Goal: Complete application form: Complete application form

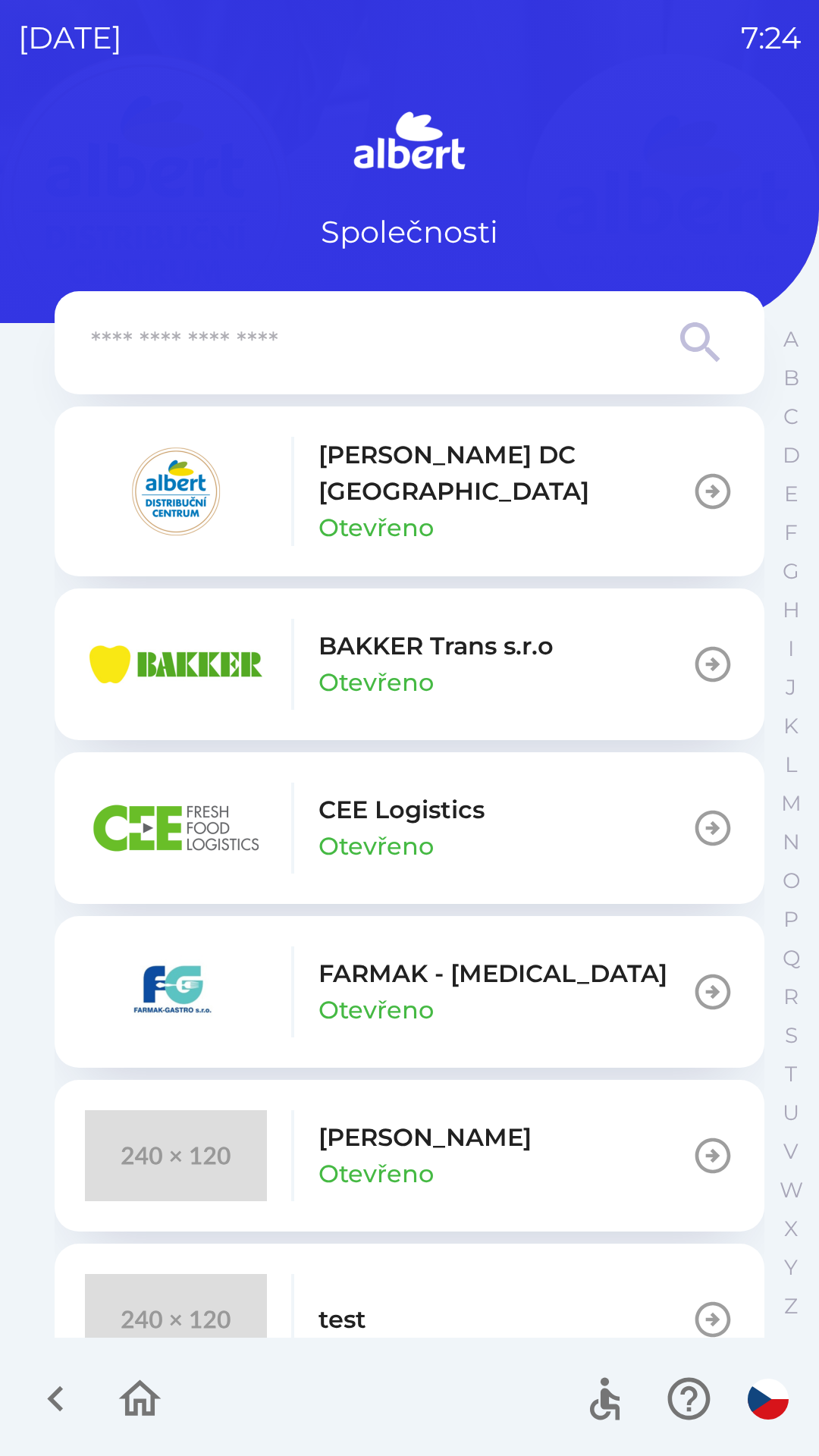
click at [308, 494] on div "[PERSON_NAME] DC [GEOGRAPHIC_DATA] Otevřeno" at bounding box center [388, 491] width 606 height 109
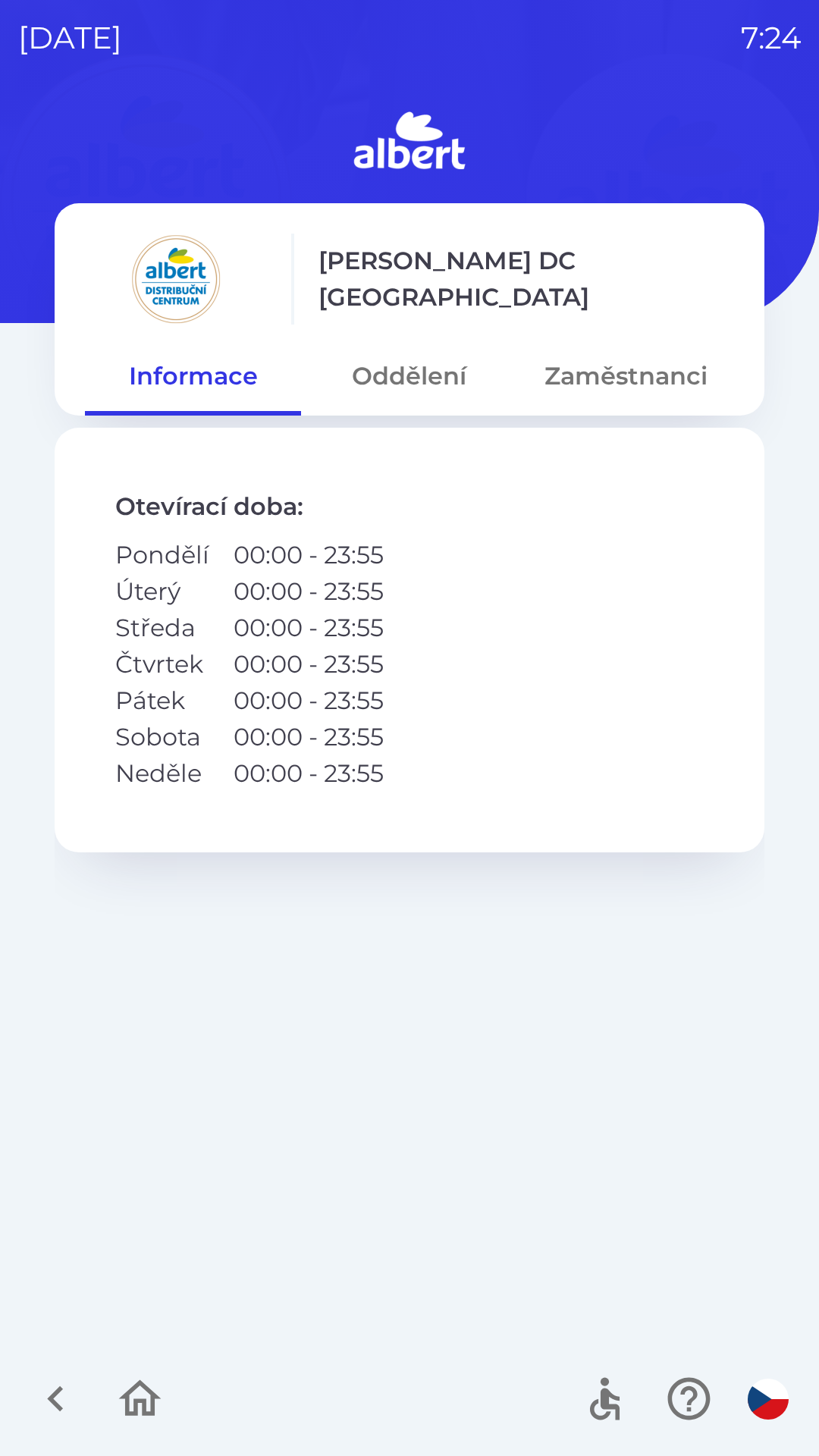
click at [395, 364] on button "Oddělení" at bounding box center [410, 376] width 216 height 55
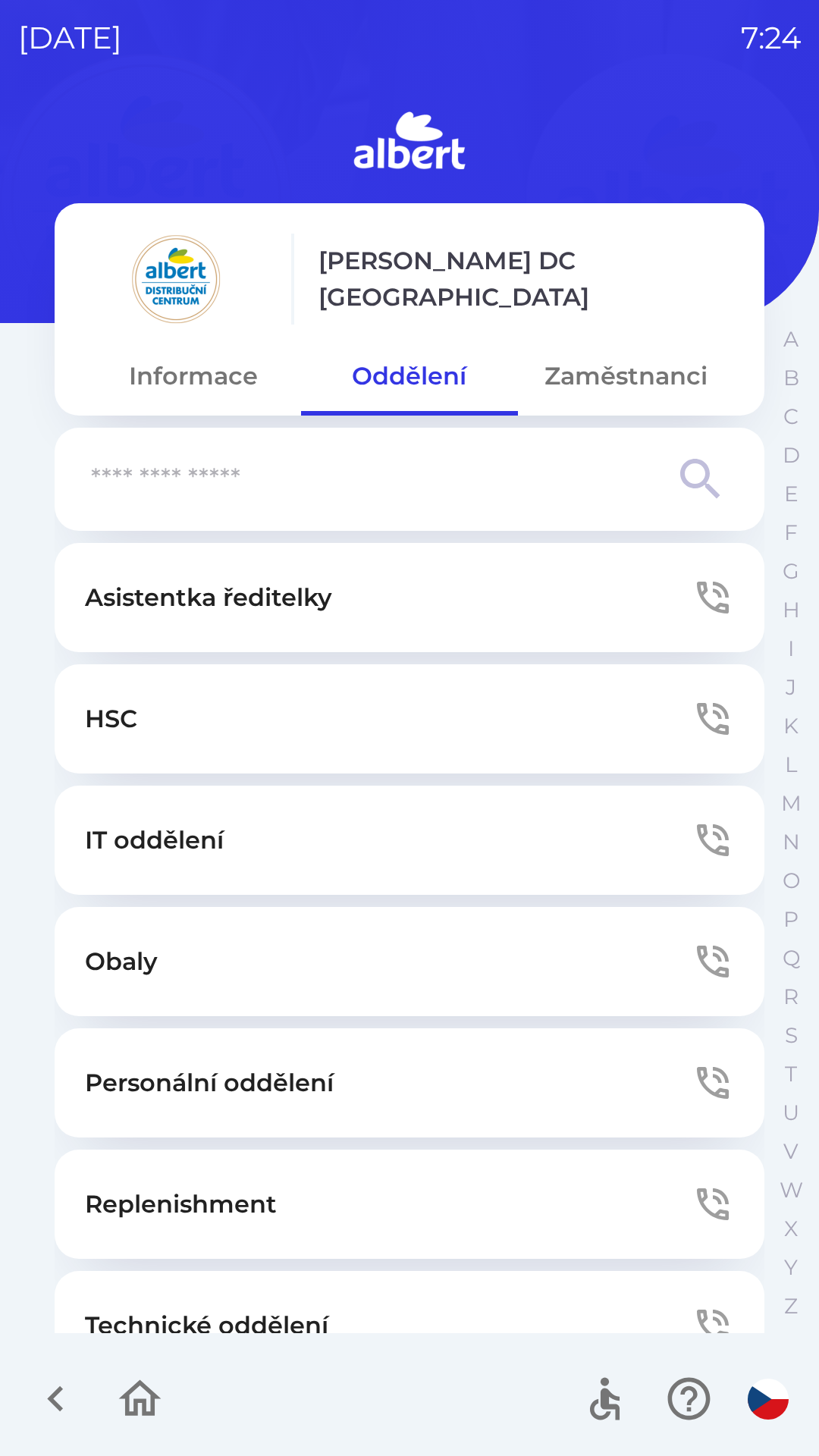
click at [217, 1285] on button "Technické oddělení" at bounding box center [410, 1325] width 710 height 109
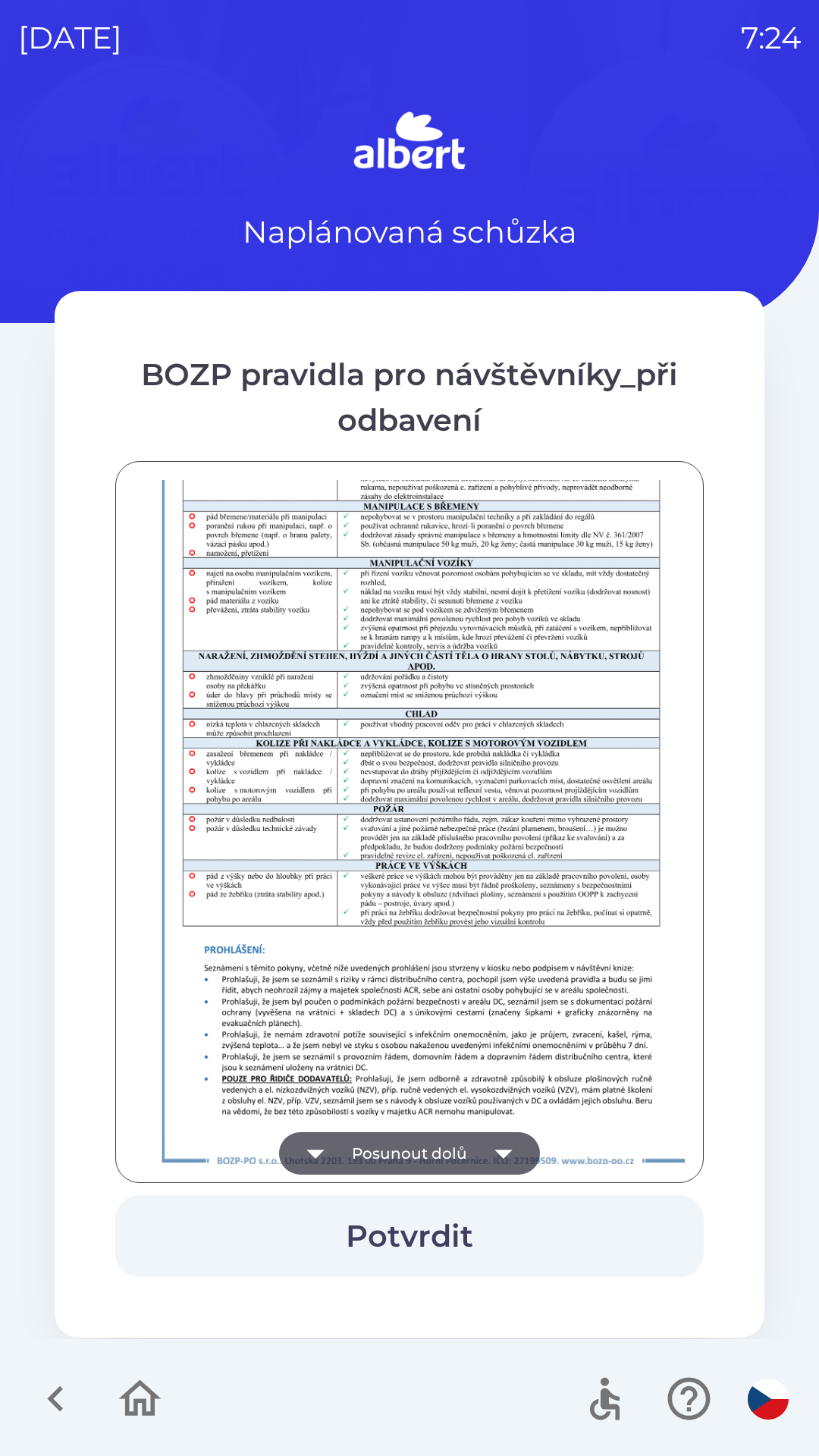
scroll to position [1064, 0]
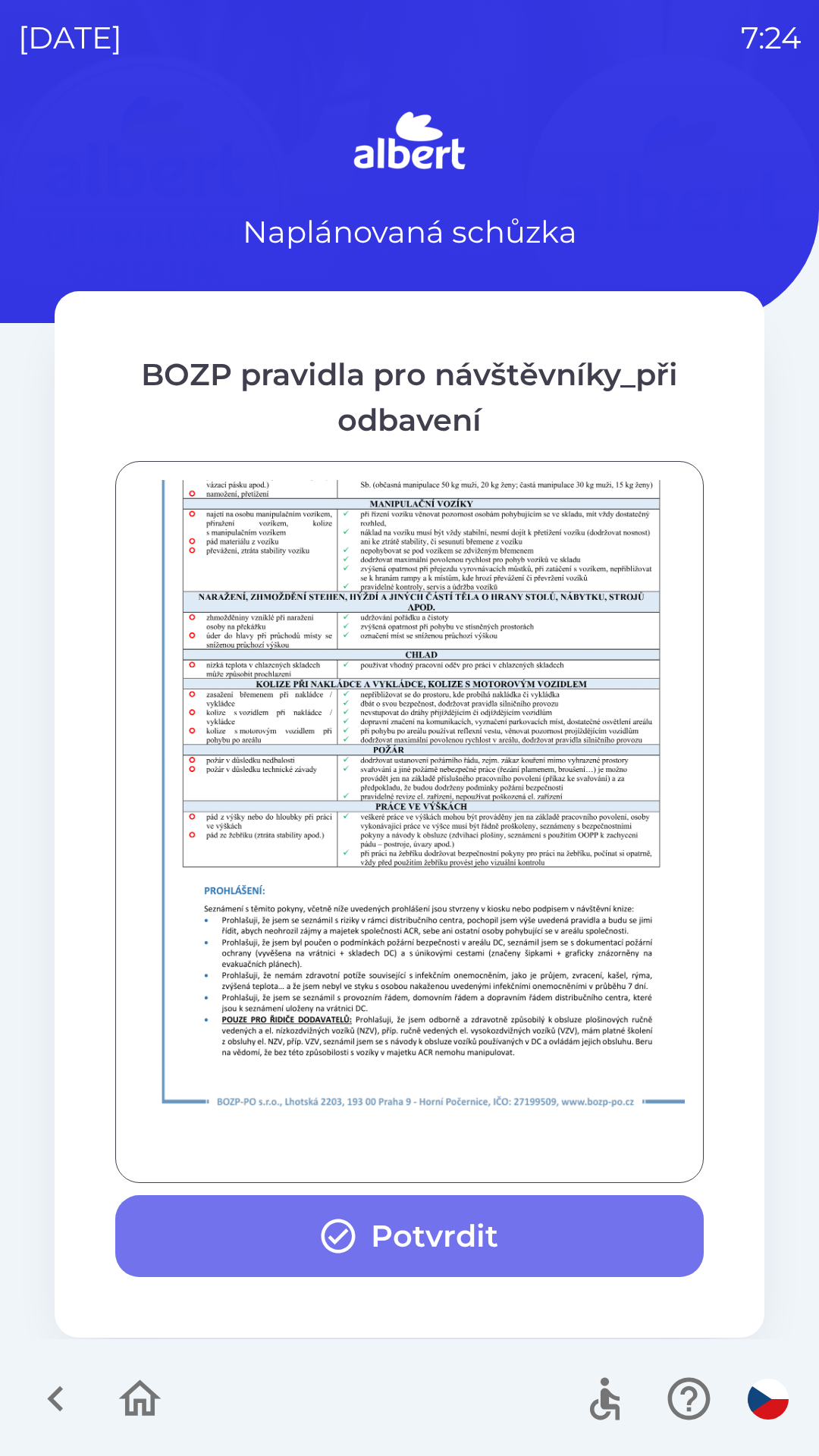
click at [384, 1238] on button "Potvrdit" at bounding box center [410, 1236] width 589 height 82
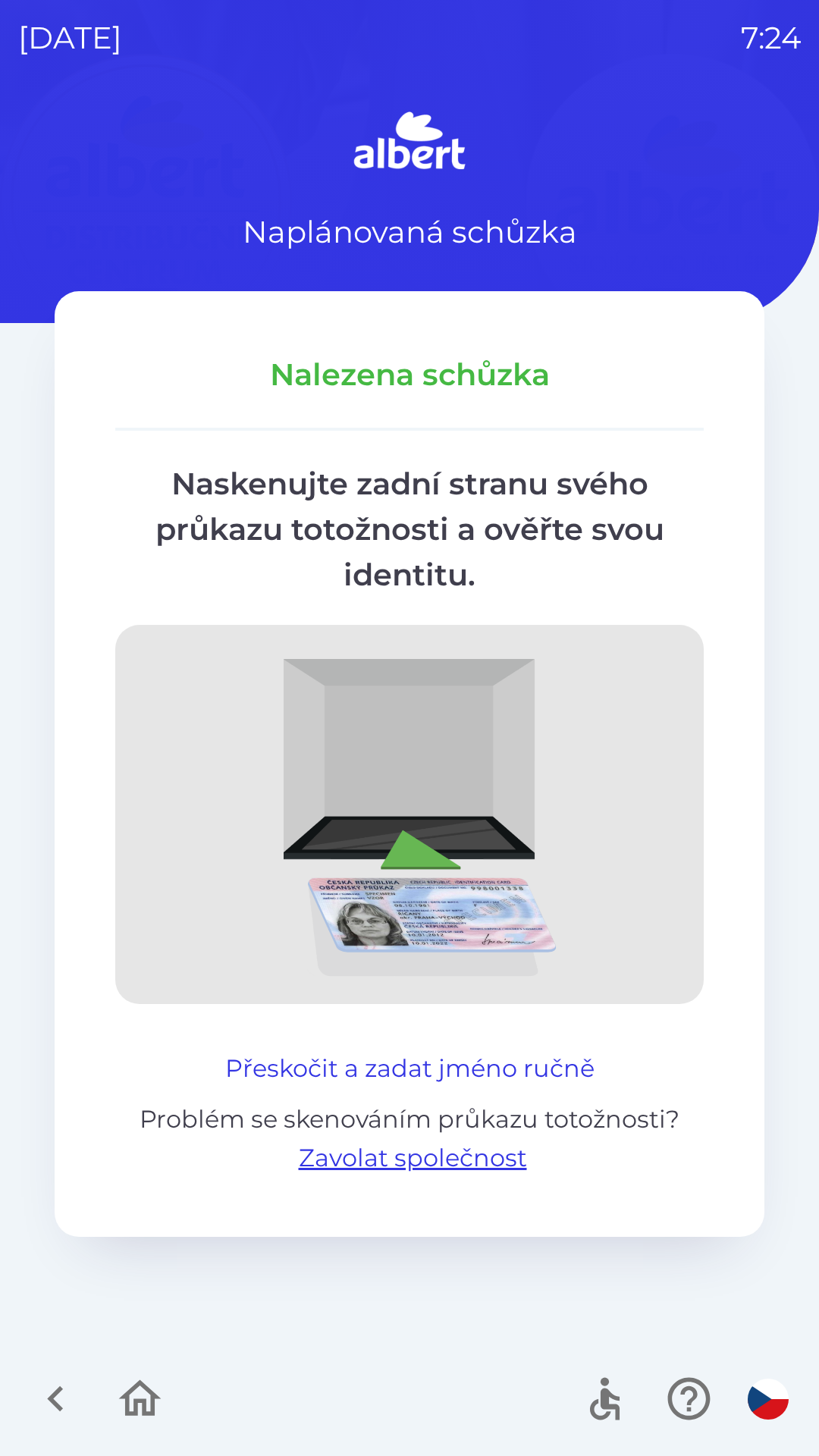
click at [307, 1054] on button "Přeskočit a zadat jméno ručně" at bounding box center [410, 1067] width 381 height 36
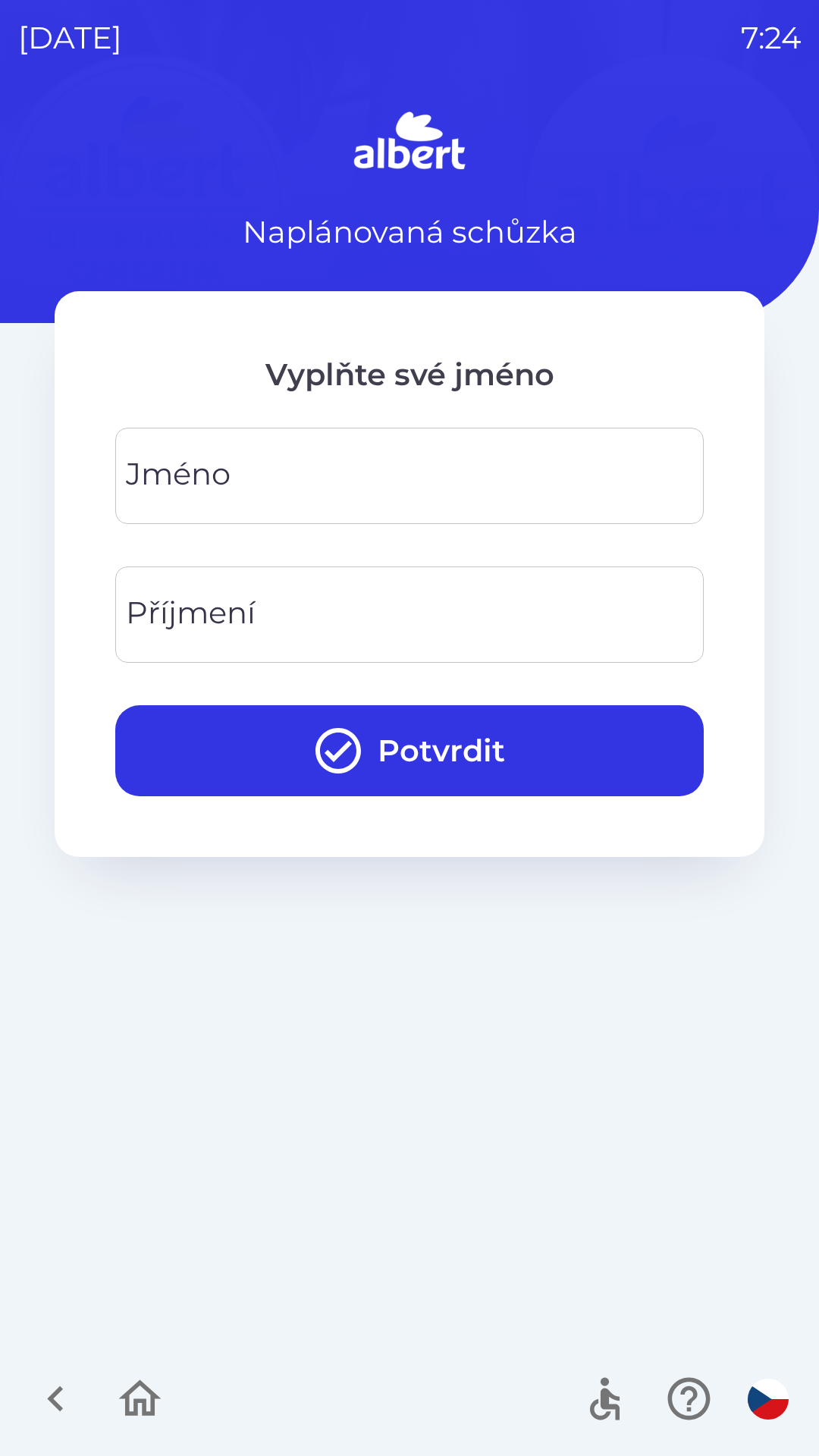
click at [203, 432] on div "Jméno" at bounding box center [410, 476] width 589 height 96
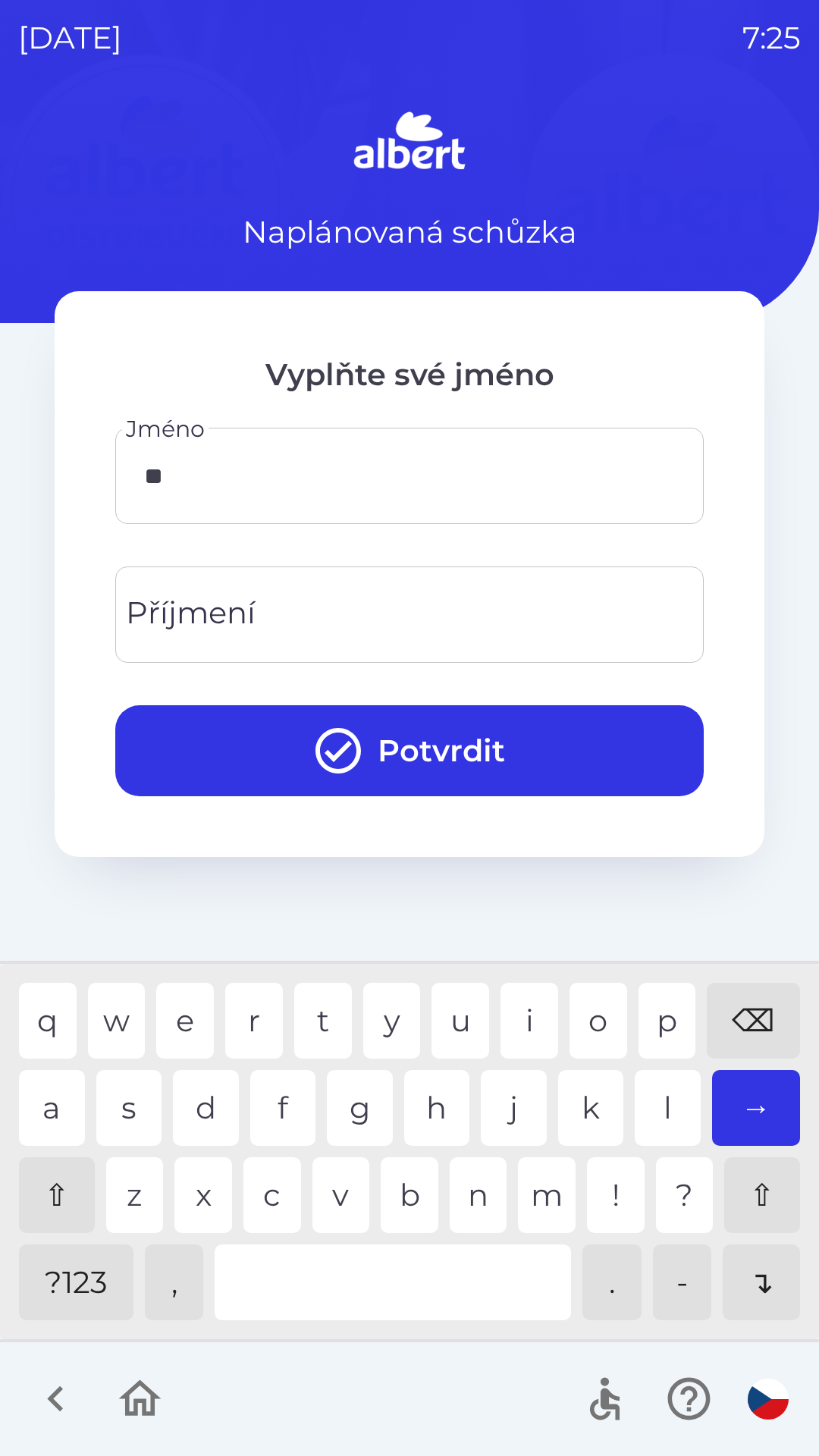
type input "*"
click at [750, 999] on div "⌫" at bounding box center [754, 1020] width 94 height 76
click at [43, 1186] on div "⇧" at bounding box center [57, 1195] width 76 height 76
type input "*"
click at [749, 1005] on div "⌫" at bounding box center [754, 1020] width 94 height 76
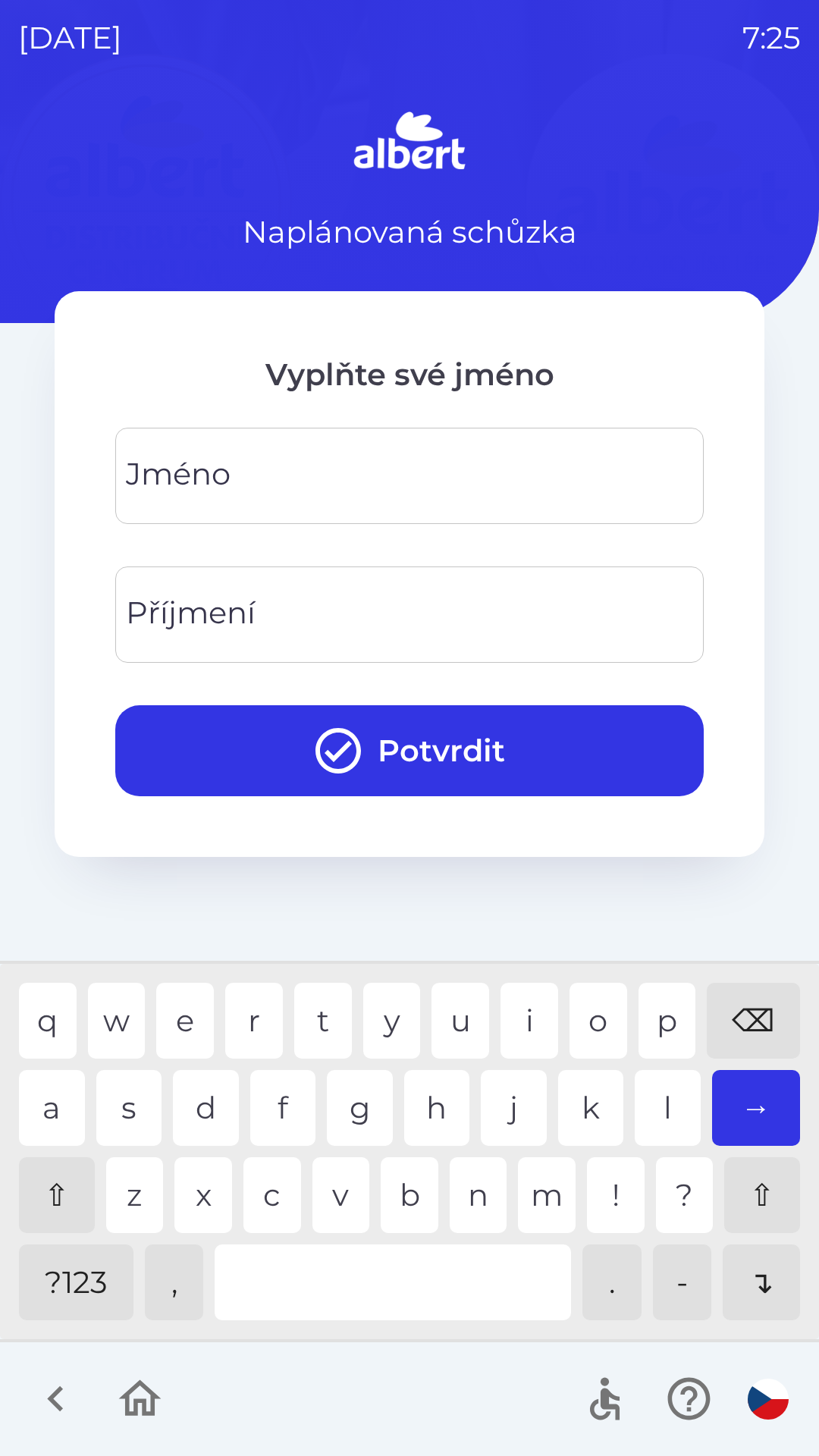
click at [59, 1190] on div "⇧" at bounding box center [57, 1195] width 76 height 76
click at [70, 1202] on div "⇧" at bounding box center [57, 1195] width 76 height 76
click at [182, 1008] on div "E" at bounding box center [184, 1020] width 58 height 76
click at [123, 1099] on div "S" at bounding box center [130, 1108] width 66 height 76
click at [45, 1100] on div "A" at bounding box center [52, 1108] width 66 height 76
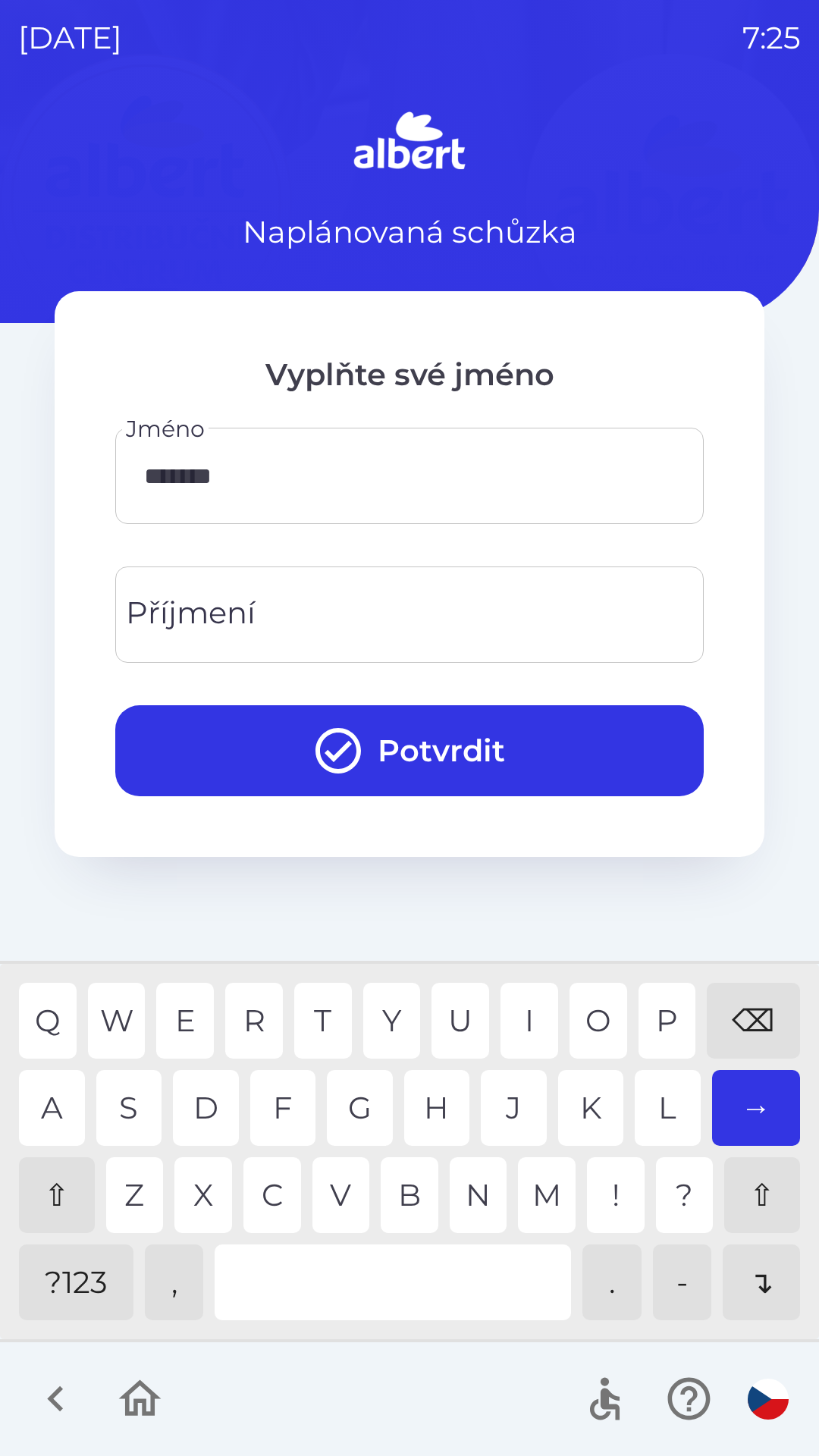
click at [463, 1190] on div "N" at bounding box center [478, 1195] width 58 height 76
click at [210, 1111] on div "D" at bounding box center [206, 1108] width 66 height 76
type input "*********"
click at [249, 1015] on div "R" at bounding box center [254, 1020] width 58 height 76
click at [383, 628] on input "Příjmení" at bounding box center [410, 614] width 552 height 59
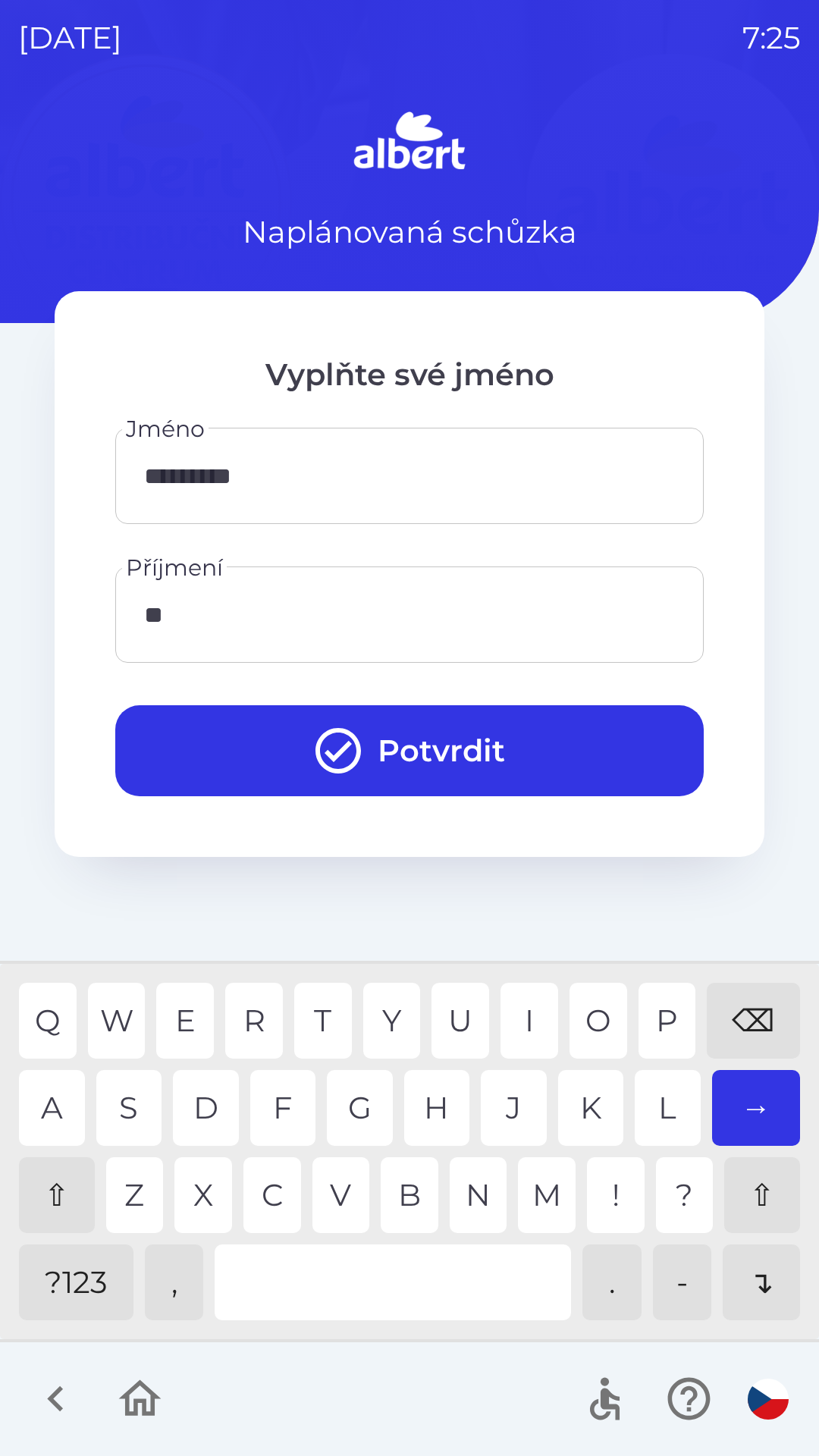
click at [726, 1009] on div "⌫" at bounding box center [754, 1020] width 94 height 76
click at [263, 1007] on div "R" at bounding box center [254, 1020] width 58 height 76
click at [477, 1195] on div "N" at bounding box center [478, 1195] width 58 height 76
type input "**********"
click at [596, 1033] on div "O" at bounding box center [598, 1020] width 58 height 76
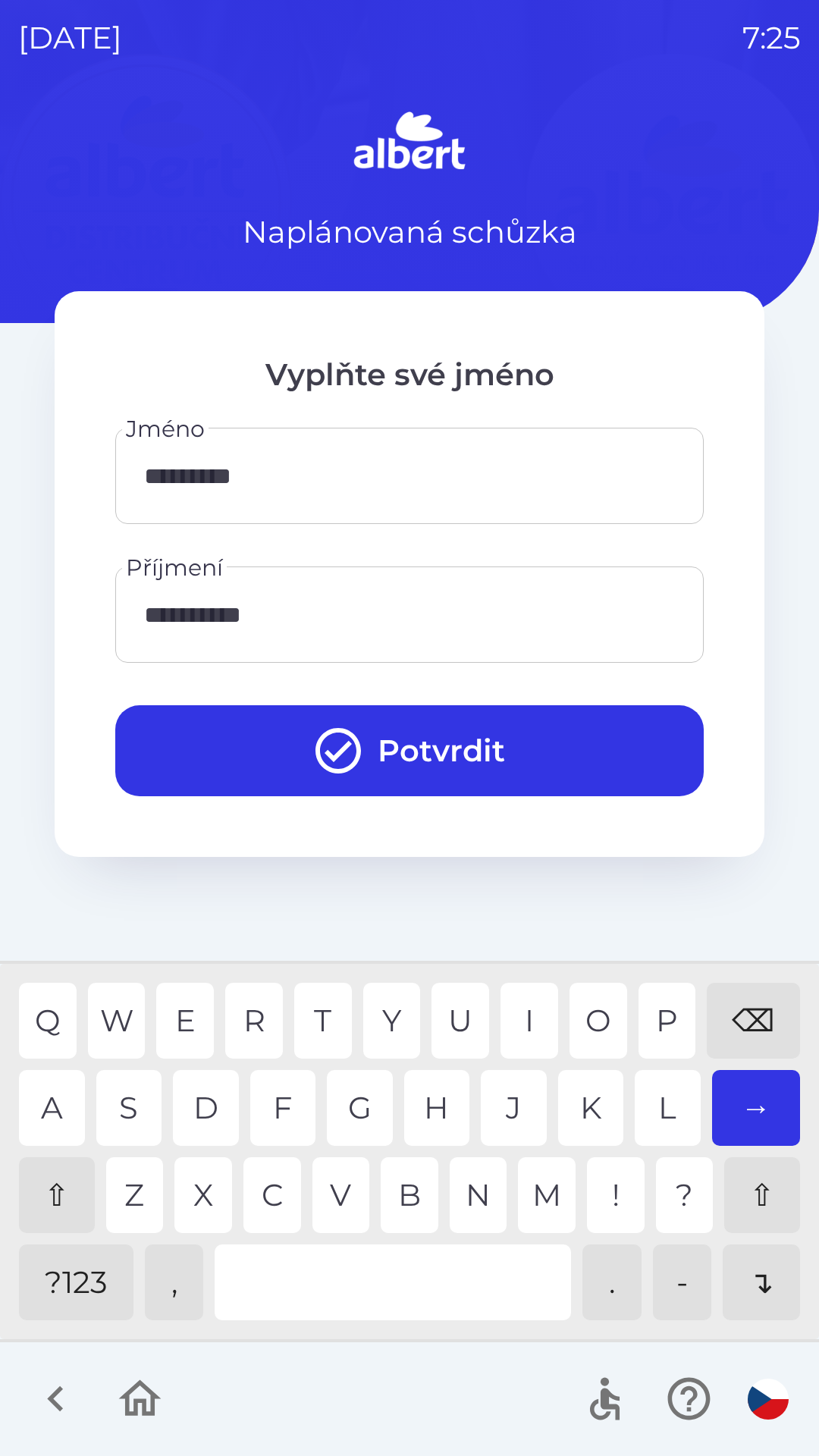
click at [505, 755] on button "Potvrdit" at bounding box center [410, 749] width 589 height 91
